Goal: Task Accomplishment & Management: Manage account settings

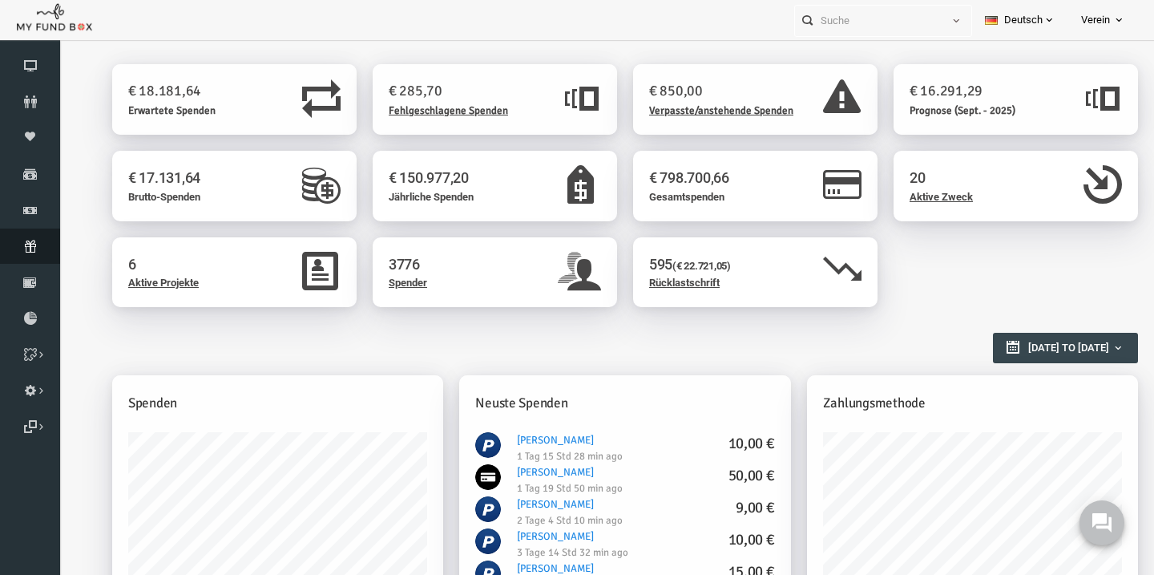
click at [34, 240] on icon at bounding box center [30, 246] width 60 height 13
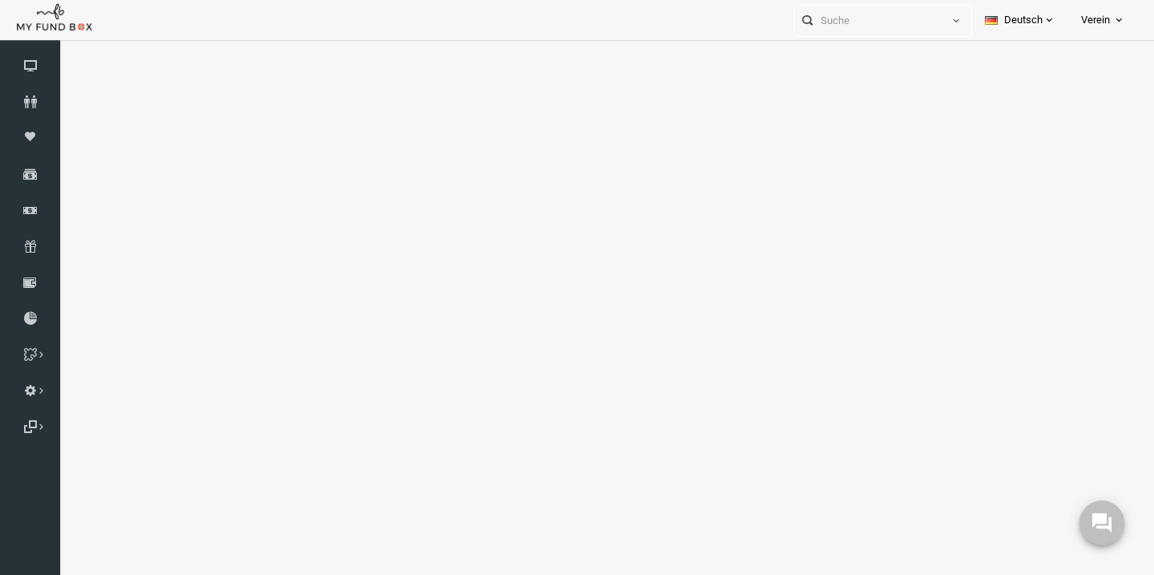
select select "100"
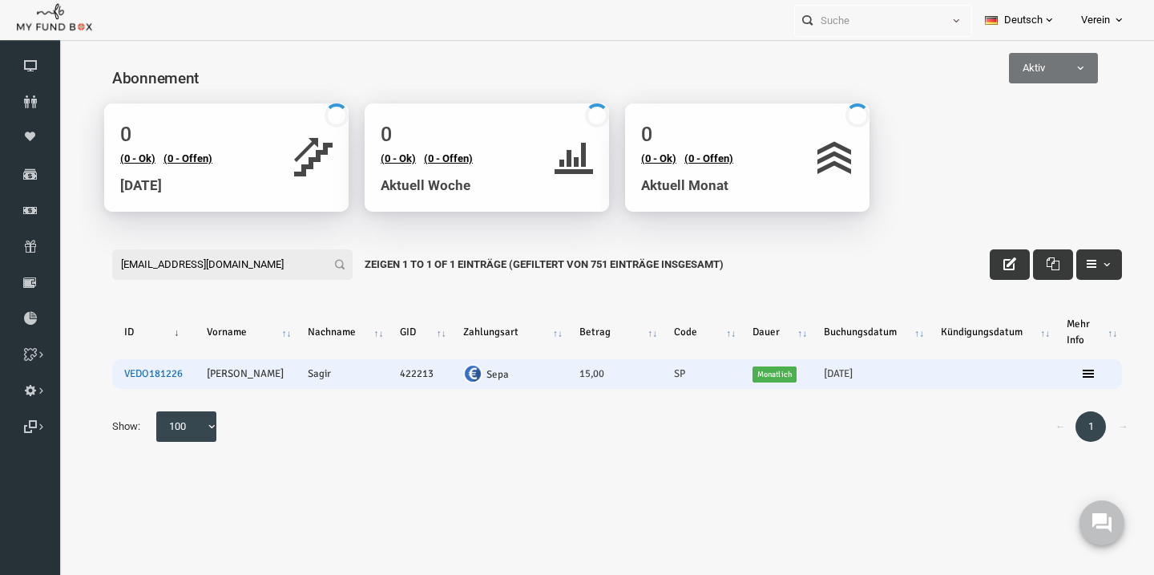
type input "abdussamed.sagir@gmail.com"
click at [127, 380] on link "VEDO181226" at bounding box center [131, 373] width 59 height 13
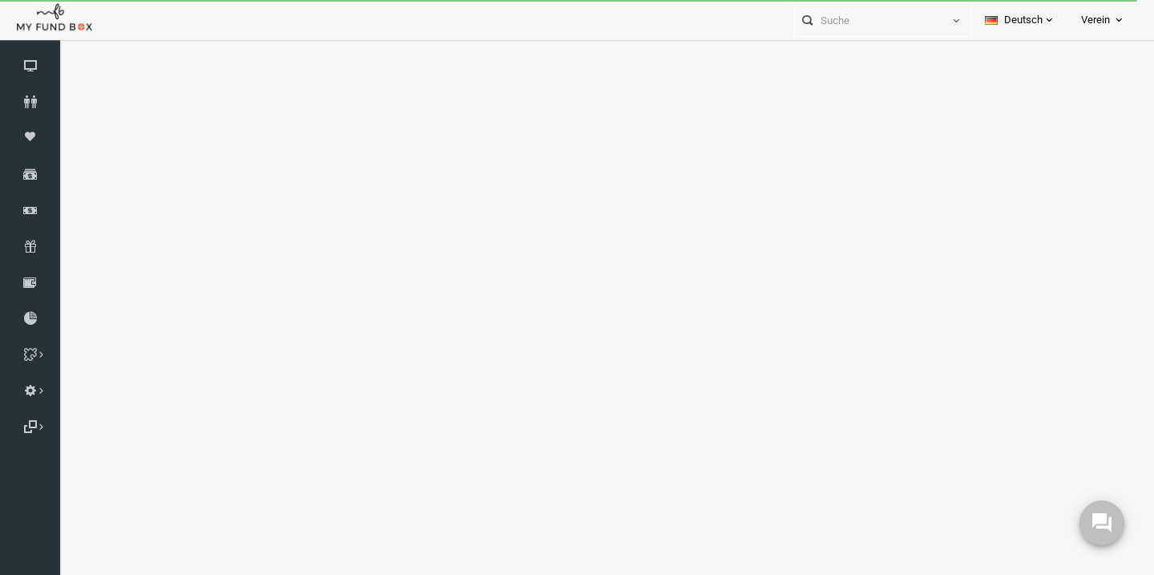
click at [900, 228] on body "Spender nicht gefunden Patenschaft nicht gefunden Partner nicht gefunden !!!! B…" at bounding box center [577, 287] width 1154 height 575
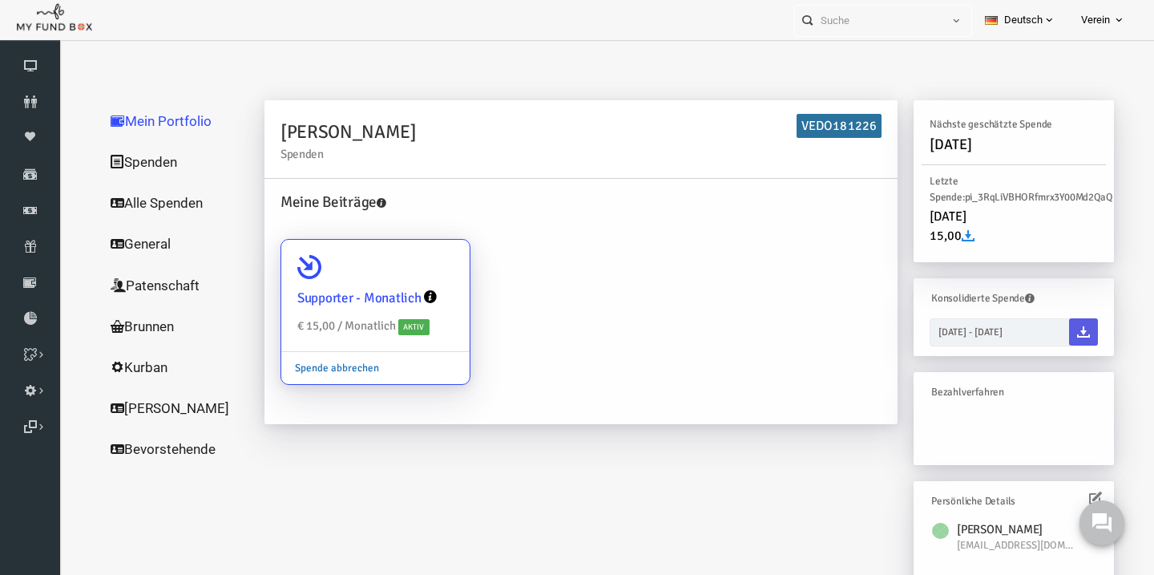
click at [325, 364] on link "Spende abbrechen" at bounding box center [314, 368] width 111 height 30
click at [411, 278] on input "Supporter - Monatlich € 15,00 / Monatlich Aktiv Spende abbrechen" at bounding box center [427, 262] width 32 height 32
radio input "true"
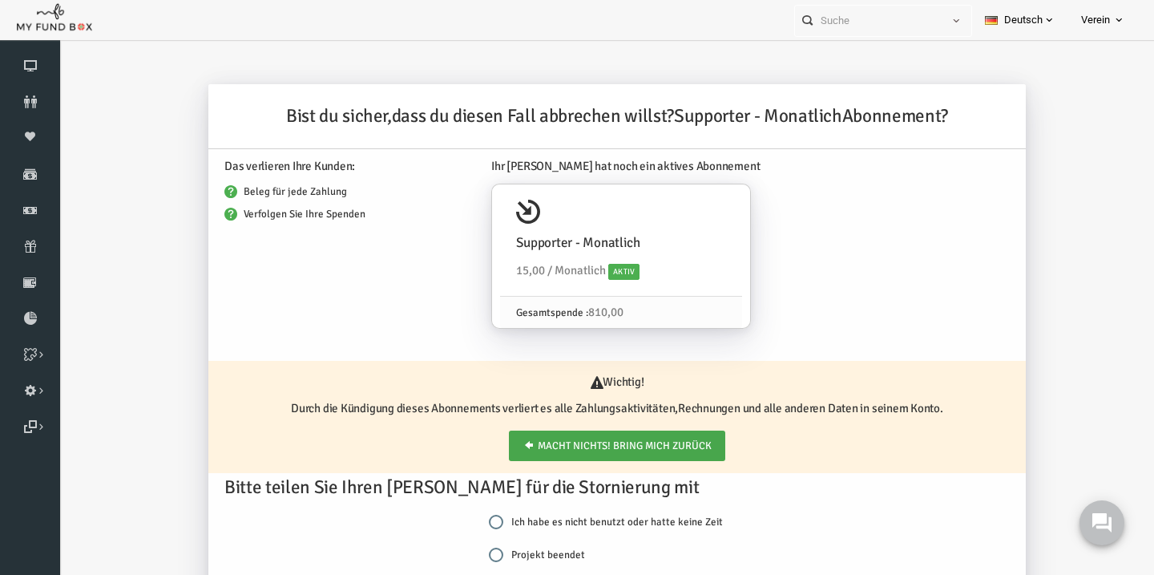
scroll to position [73, 0]
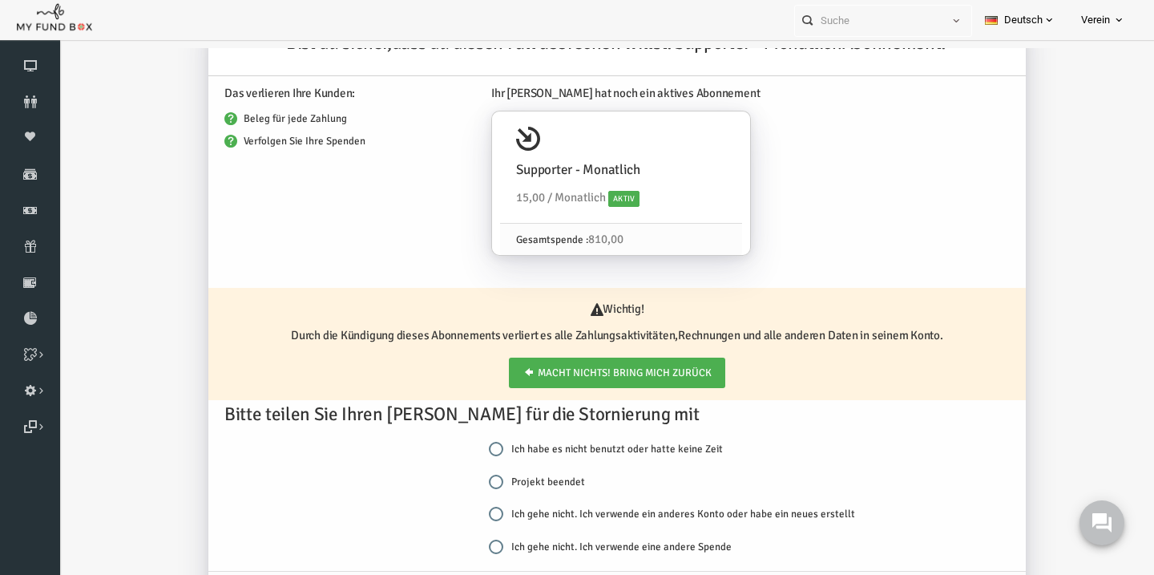
click at [465, 486] on div "Ich habe es nicht benutzt oder hatte keine Zeit Projekt beendet Ich gehe nicht.…" at bounding box center [663, 505] width 409 height 131
click at [479, 482] on input "Projekt beendet" at bounding box center [474, 482] width 14 height 14
radio input "true"
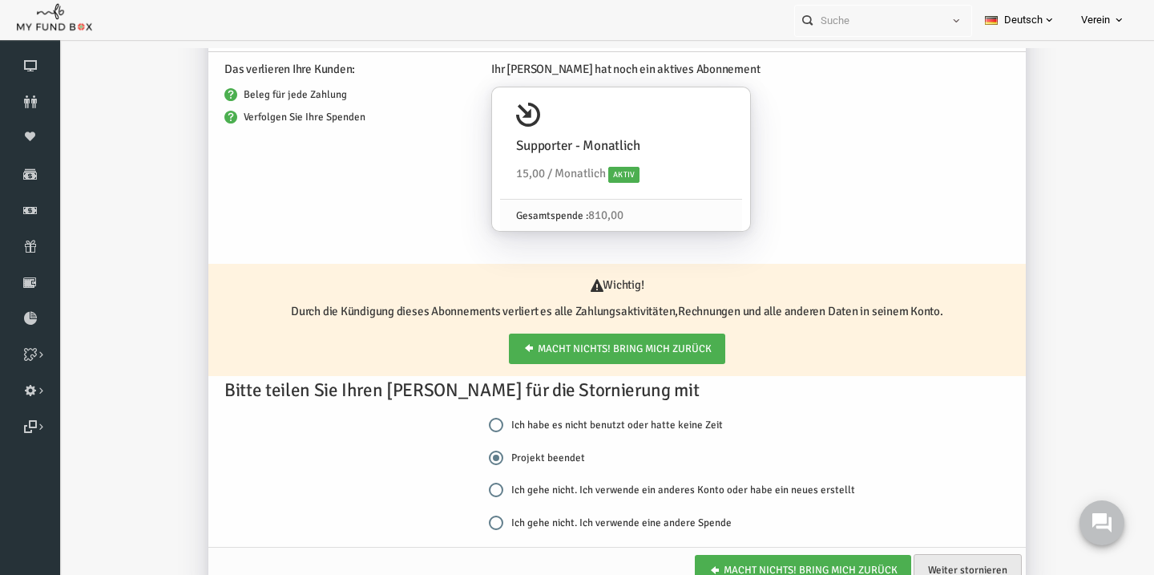
click at [934, 560] on link "Weiter stornieren" at bounding box center [945, 570] width 108 height 32
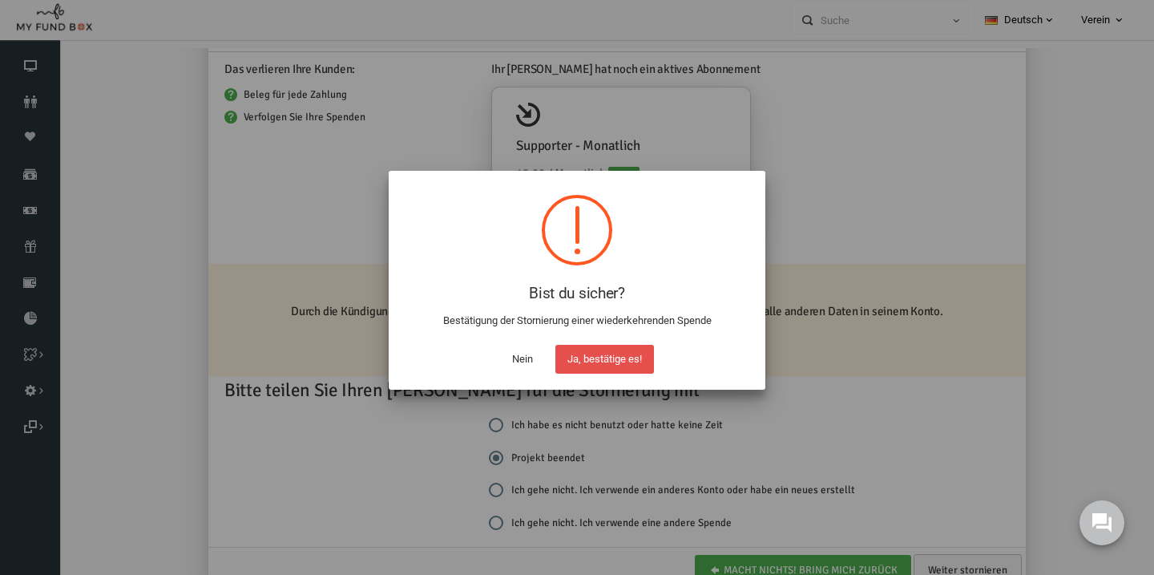
click at [600, 347] on button "Ja, bestätige es!" at bounding box center [605, 359] width 99 height 29
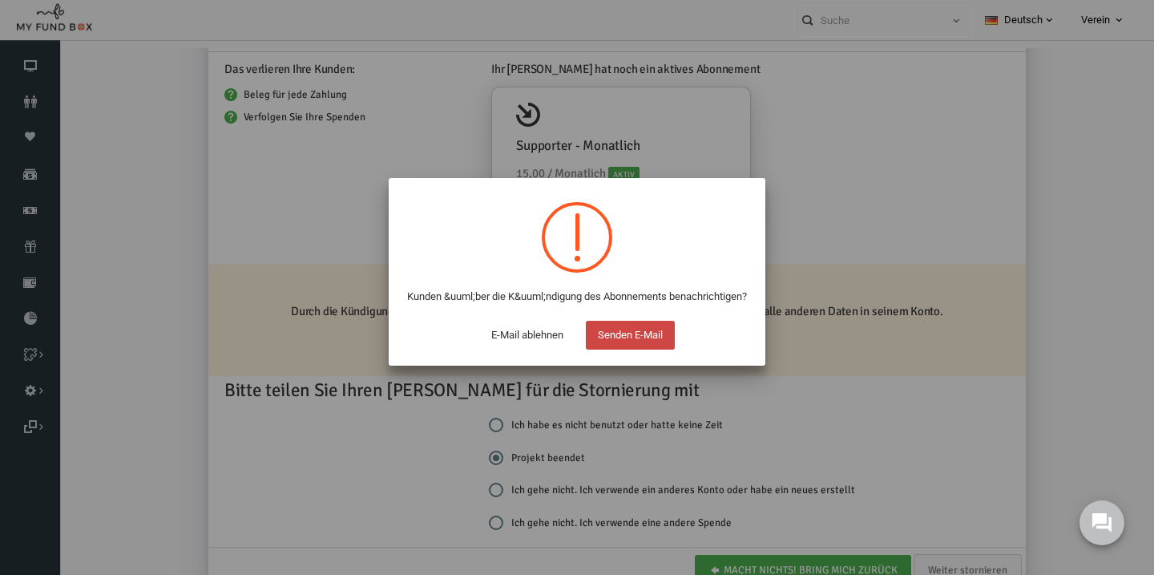
click at [617, 347] on button "Senden E-Mail" at bounding box center [630, 335] width 89 height 29
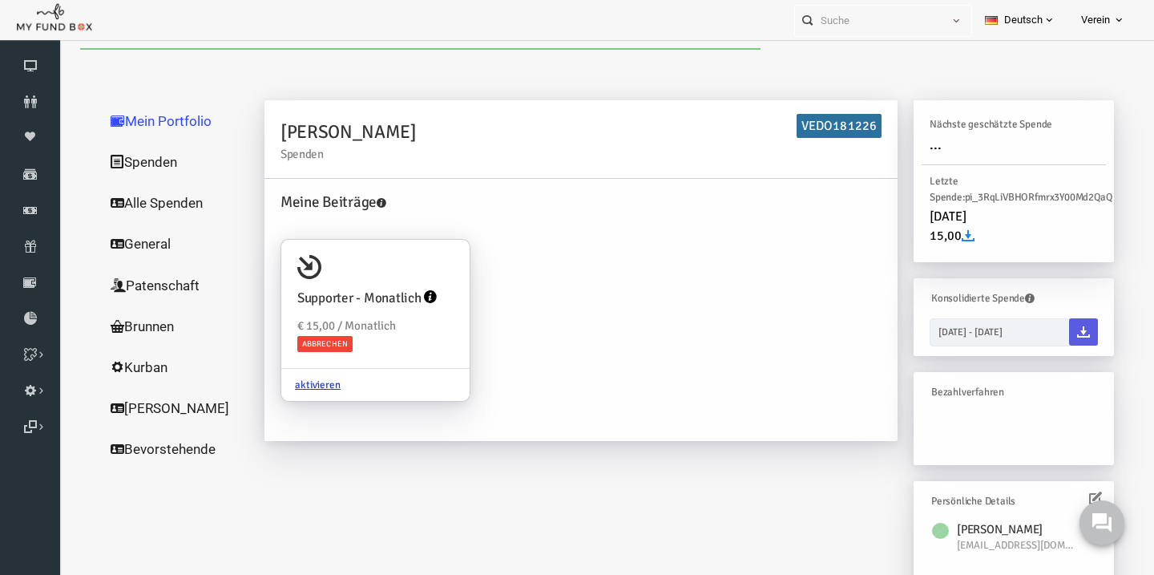
scroll to position [0, 0]
click at [32, 257] on link "Abonnement" at bounding box center [30, 245] width 60 height 35
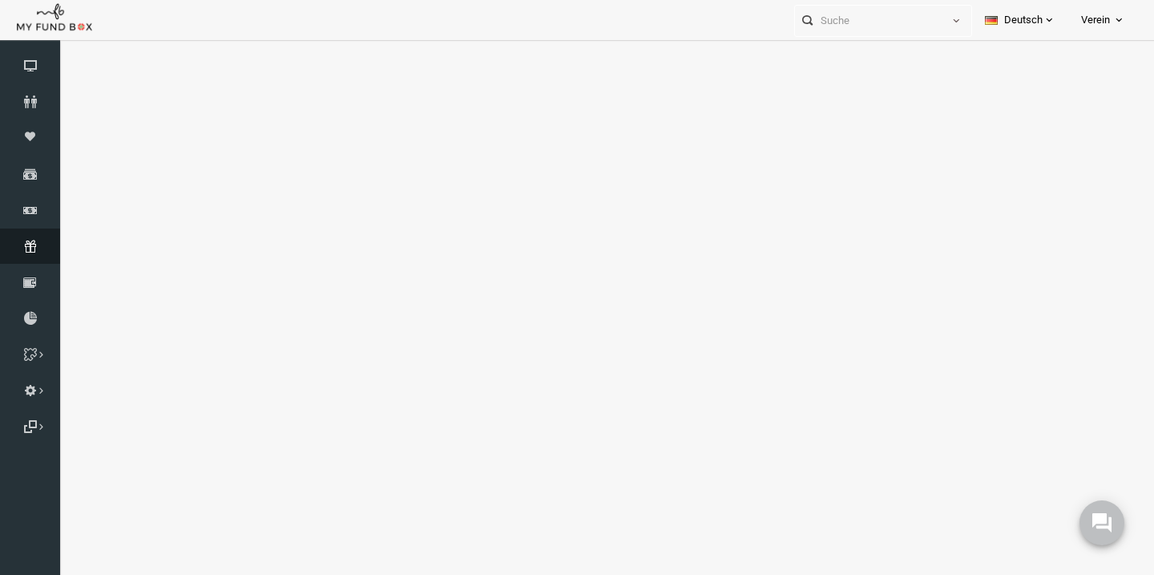
select select "100"
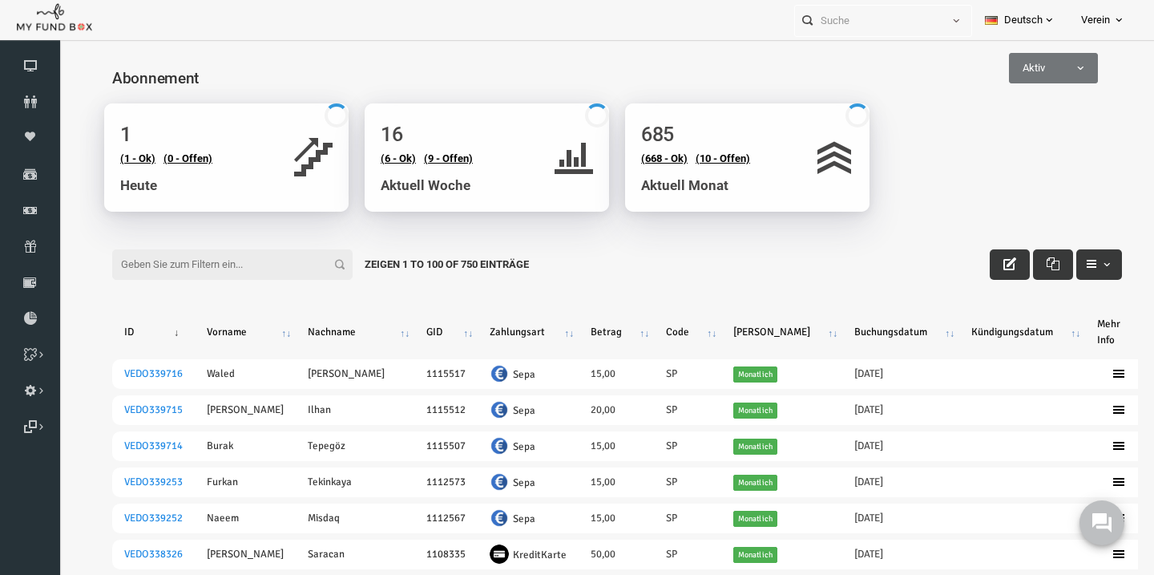
click at [257, 265] on input "Filter:" at bounding box center [210, 264] width 240 height 30
paste input "se_ma50@icloud.com"
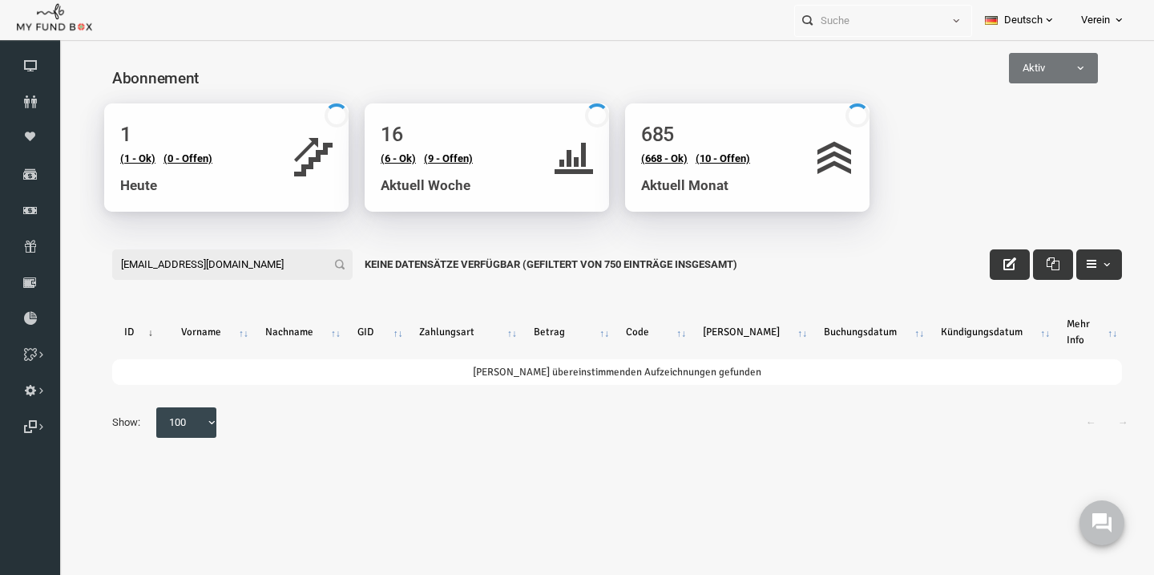
type input "se_ma50@icloud.com"
click at [1064, 82] on span "Aktiv" at bounding box center [1031, 68] width 89 height 30
select select "all"
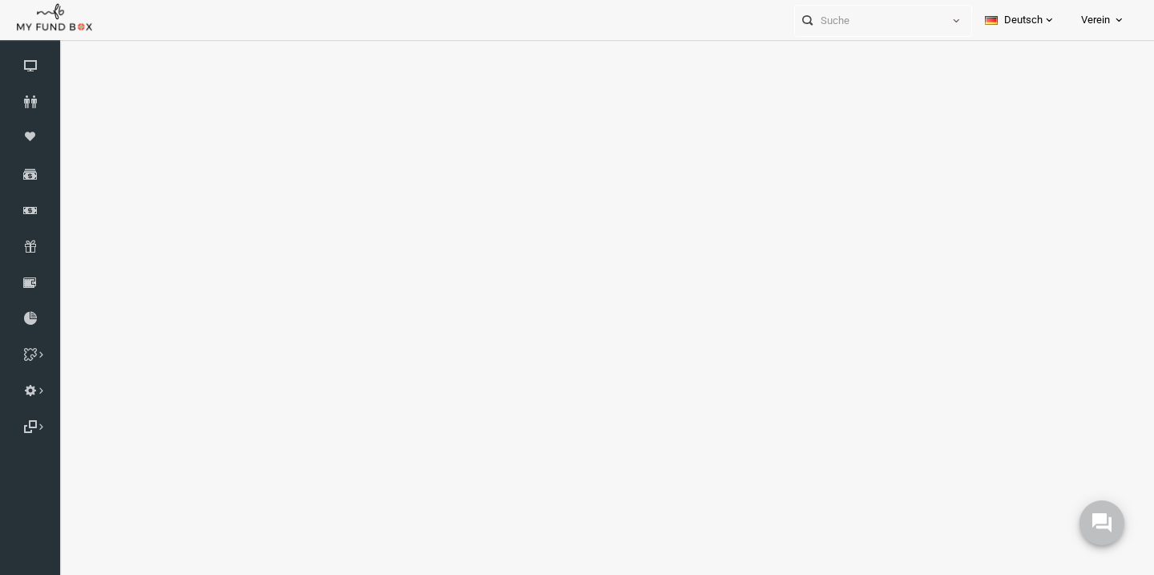
select select "100"
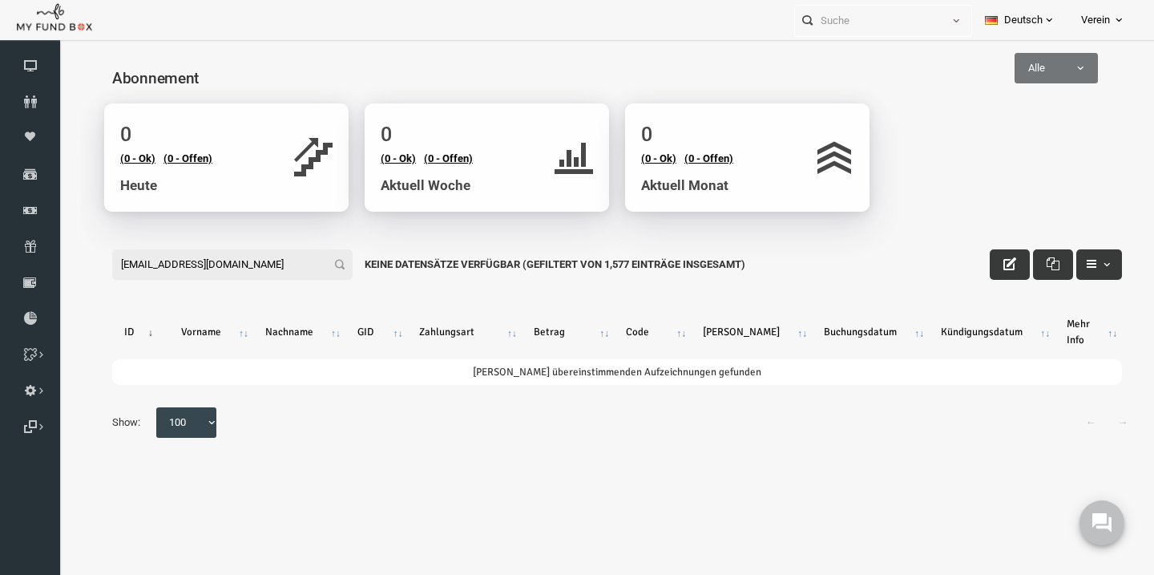
drag, startPoint x: 1015, startPoint y: 107, endPoint x: 67, endPoint y: 325, distance: 972.9
click at [90, 277] on input "se_ma50@icloud.com" at bounding box center [210, 264] width 240 height 30
type input "s"
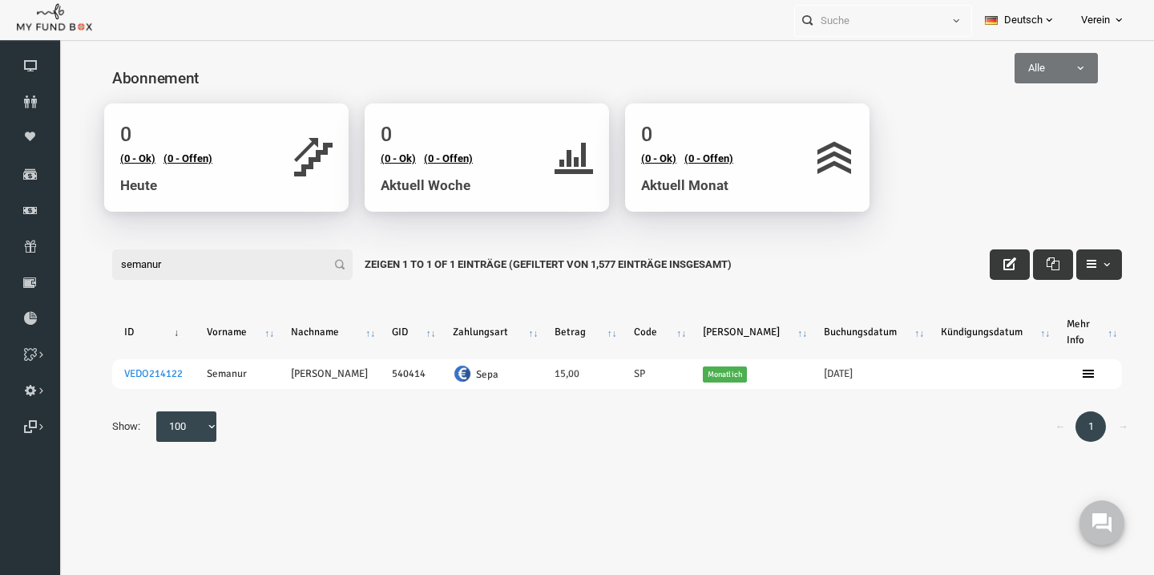
type input "semanur"
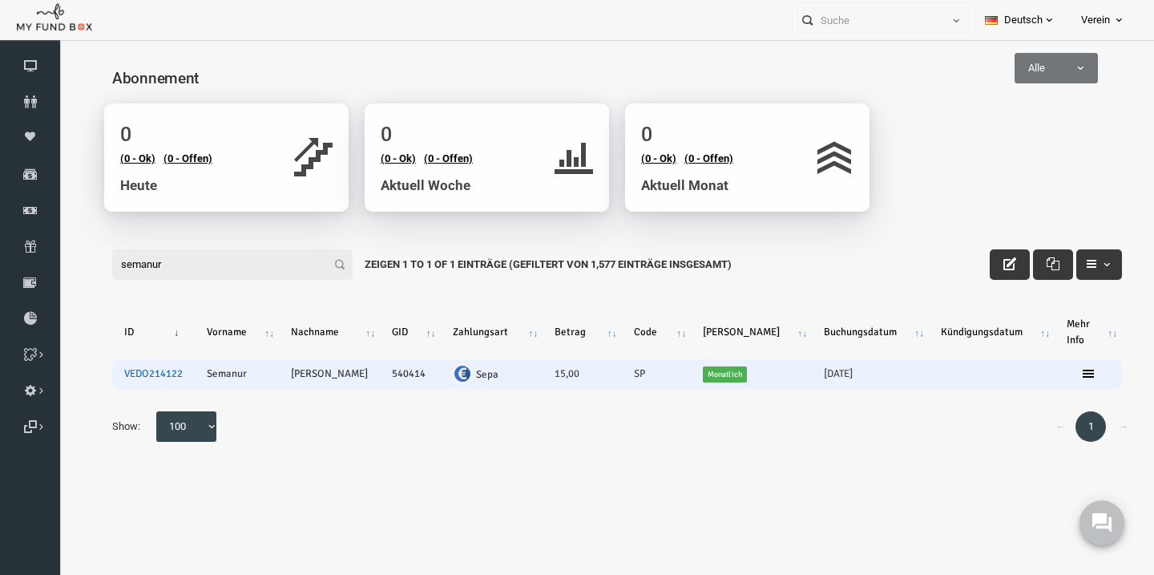
click at [151, 379] on link "VEDO214122" at bounding box center [131, 373] width 59 height 13
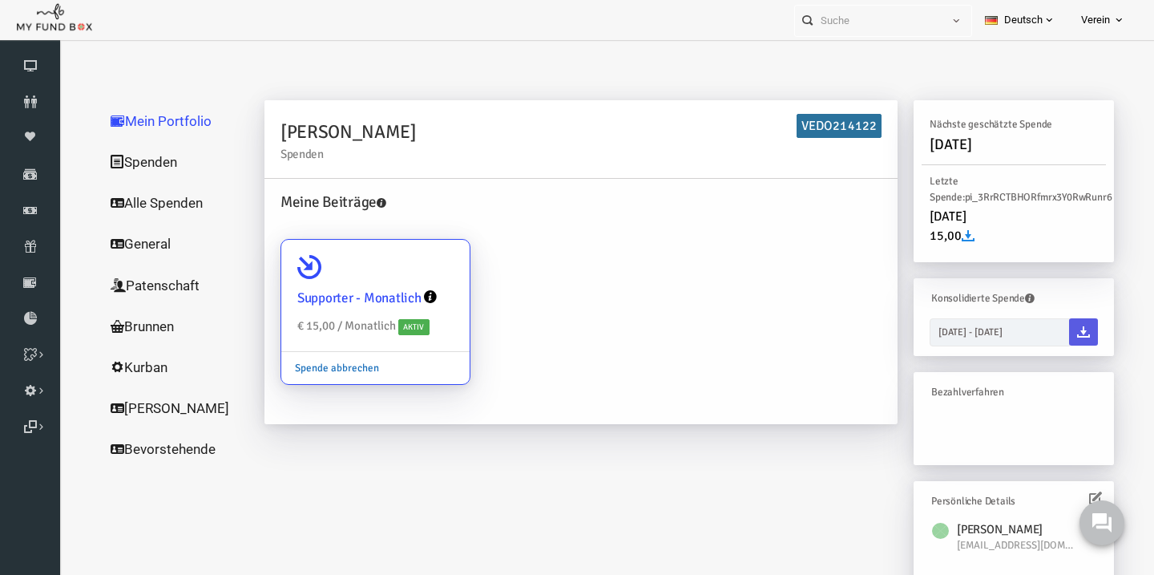
click at [305, 372] on link "Spende abbrechen" at bounding box center [314, 368] width 111 height 30
click at [411, 278] on input "Supporter - Monatlich € 15,00 / Monatlich Aktiv Spende abbrechen" at bounding box center [427, 262] width 32 height 32
radio input "true"
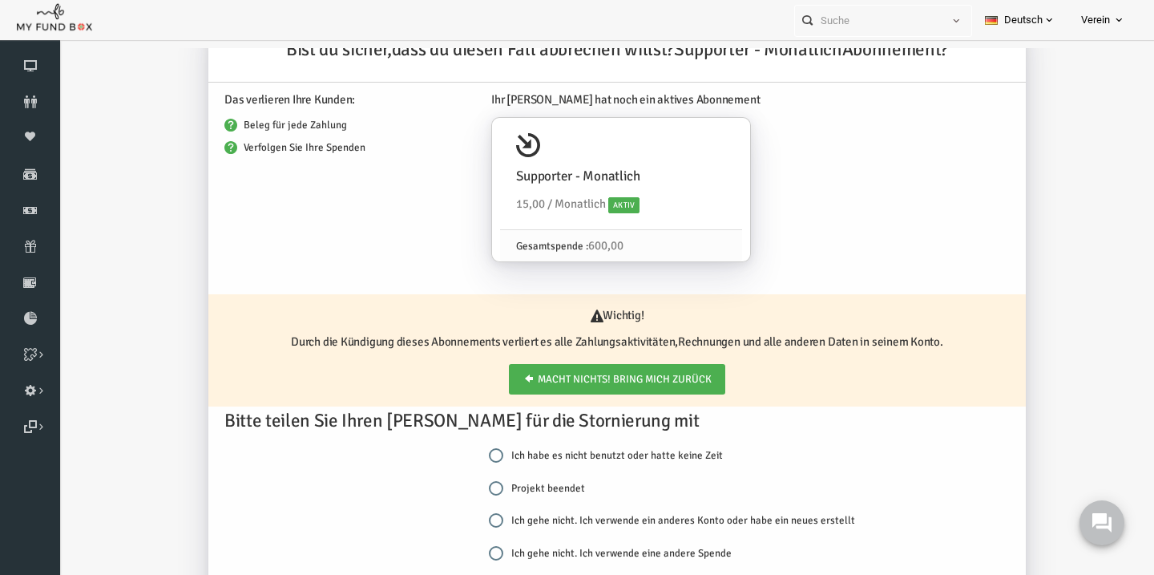
scroll to position [78, 0]
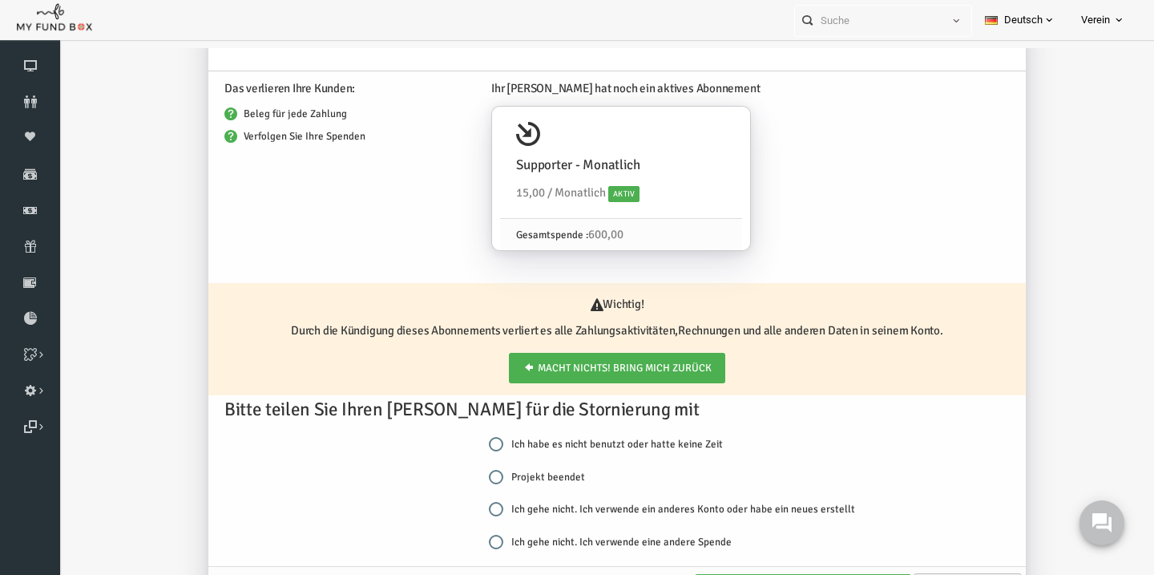
click at [465, 471] on div "Ich habe es nicht benutzt oder hatte keine Zeit Projekt beendet Ich gehe nicht.…" at bounding box center [663, 500] width 409 height 131
click at [469, 471] on input "Projekt beendet" at bounding box center [474, 477] width 14 height 14
radio input "true"
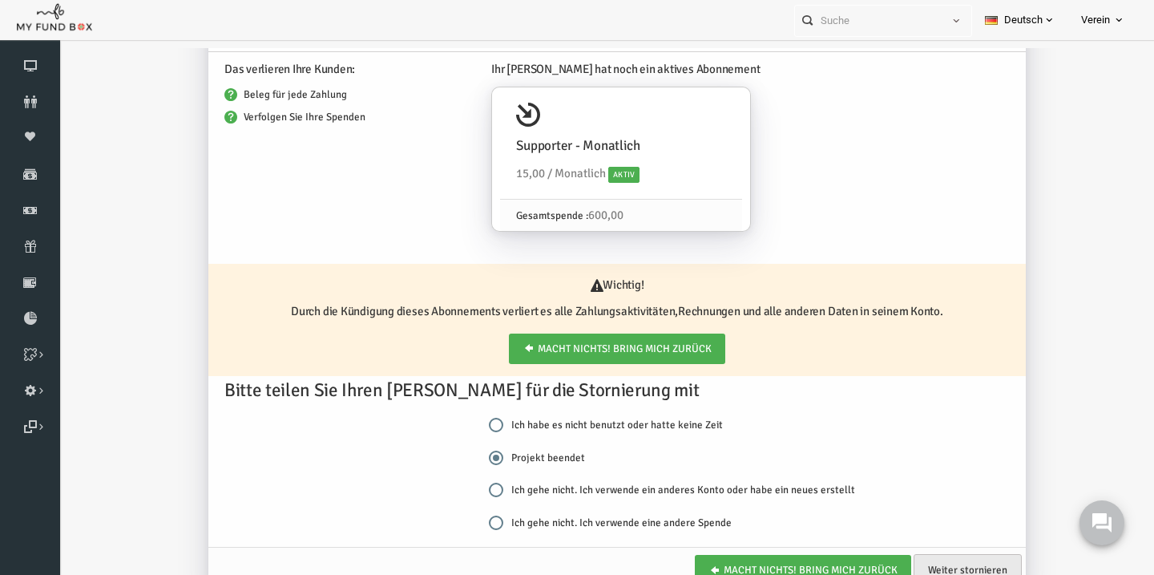
click at [964, 569] on link "Weiter stornieren" at bounding box center [945, 570] width 108 height 32
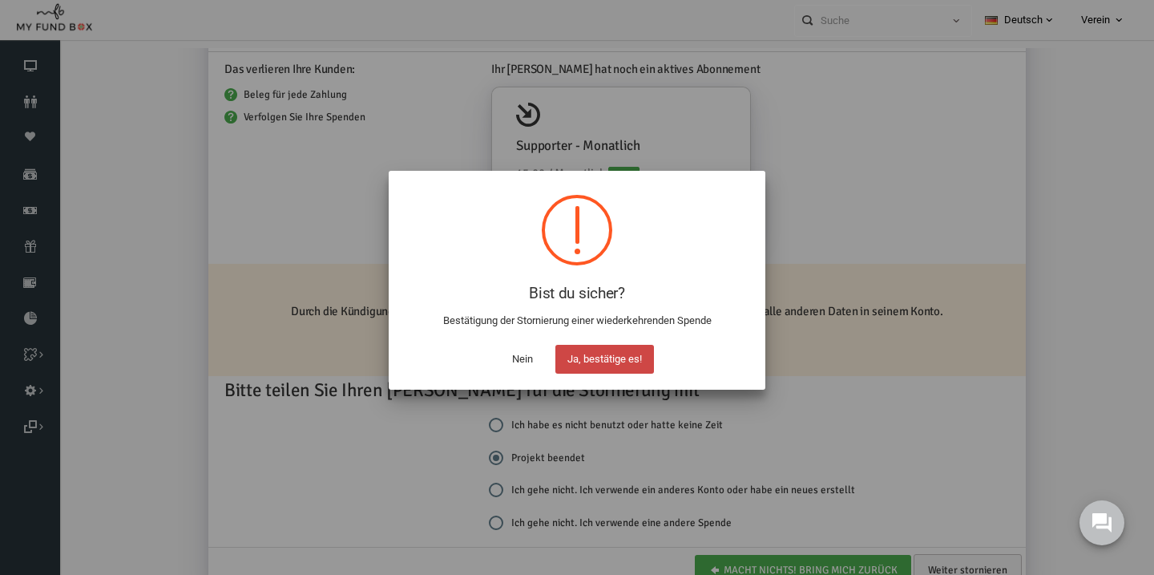
click at [601, 350] on button "Ja, bestätige es!" at bounding box center [605, 359] width 99 height 29
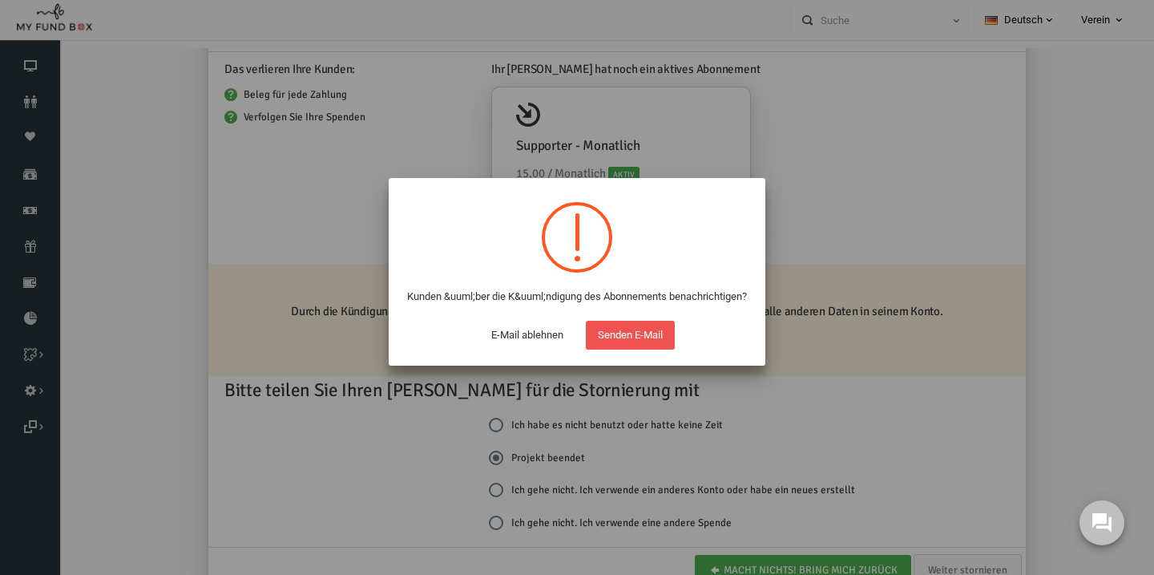
click at [601, 350] on button "Senden E-Mail" at bounding box center [630, 335] width 89 height 29
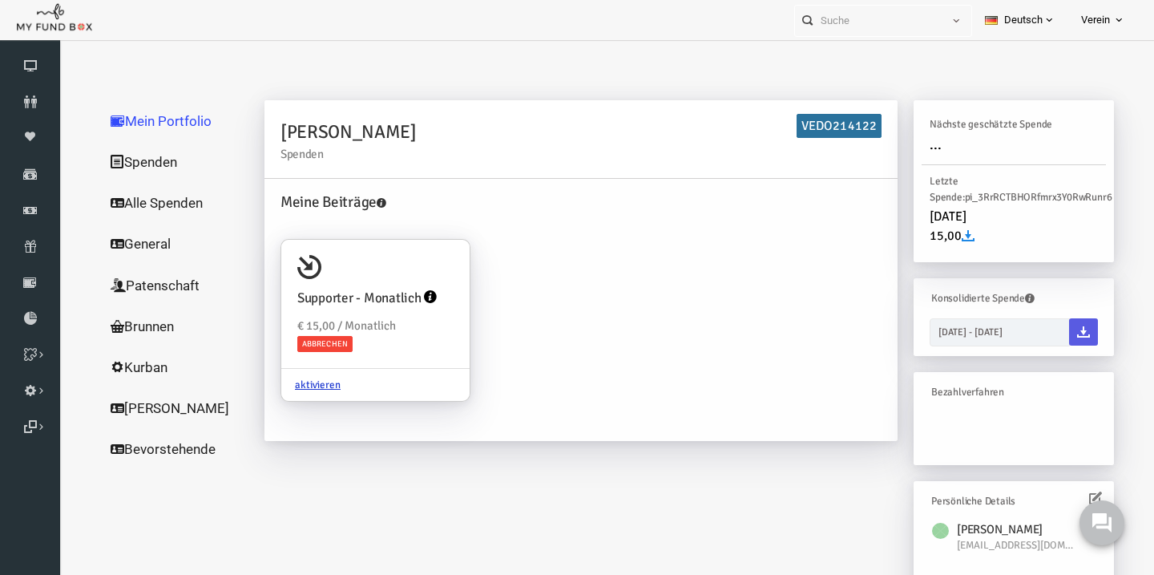
scroll to position [0, 0]
